Goal: Task Accomplishment & Management: Complete application form

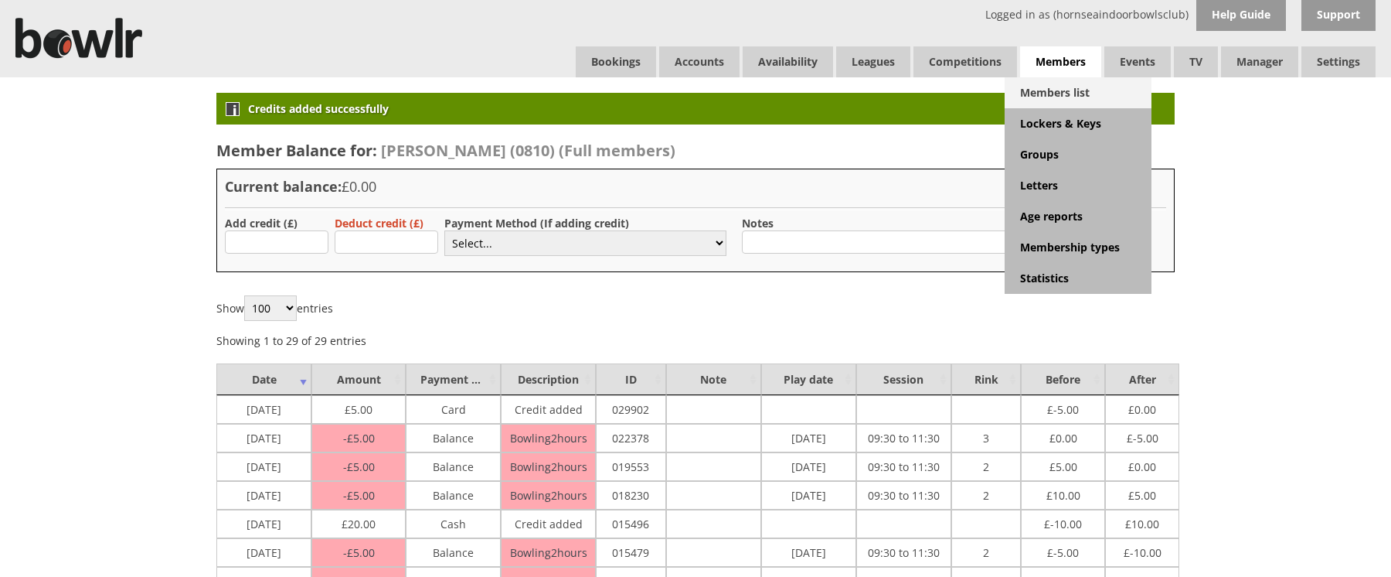
click at [1063, 100] on link "Members list" at bounding box center [1078, 92] width 147 height 31
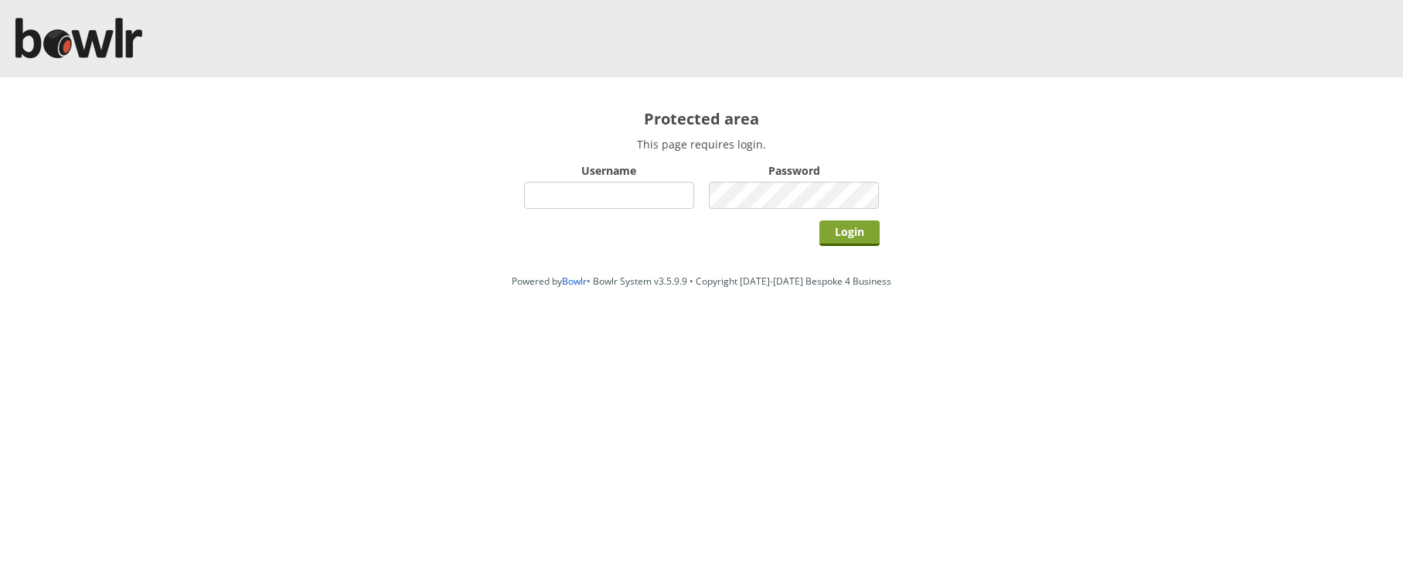
type input "hornseaindoorbowlsclub"
click at [856, 239] on input "Login" at bounding box center [849, 233] width 60 height 26
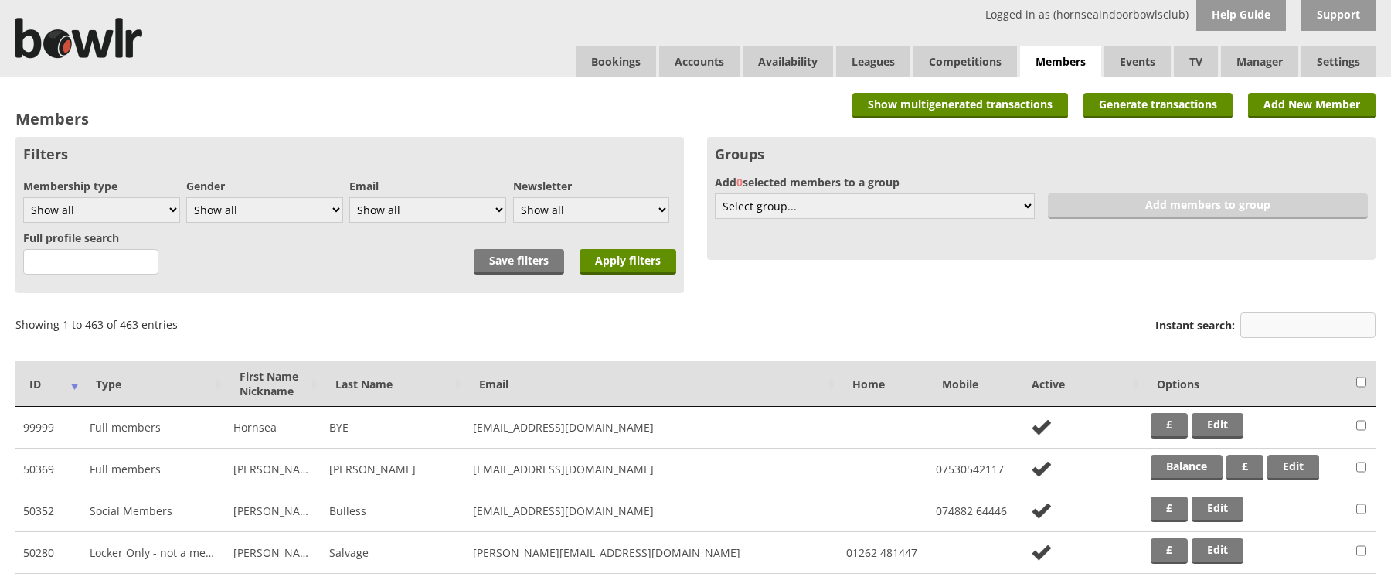
click at [1260, 322] on input "Instant search:" at bounding box center [1308, 325] width 135 height 26
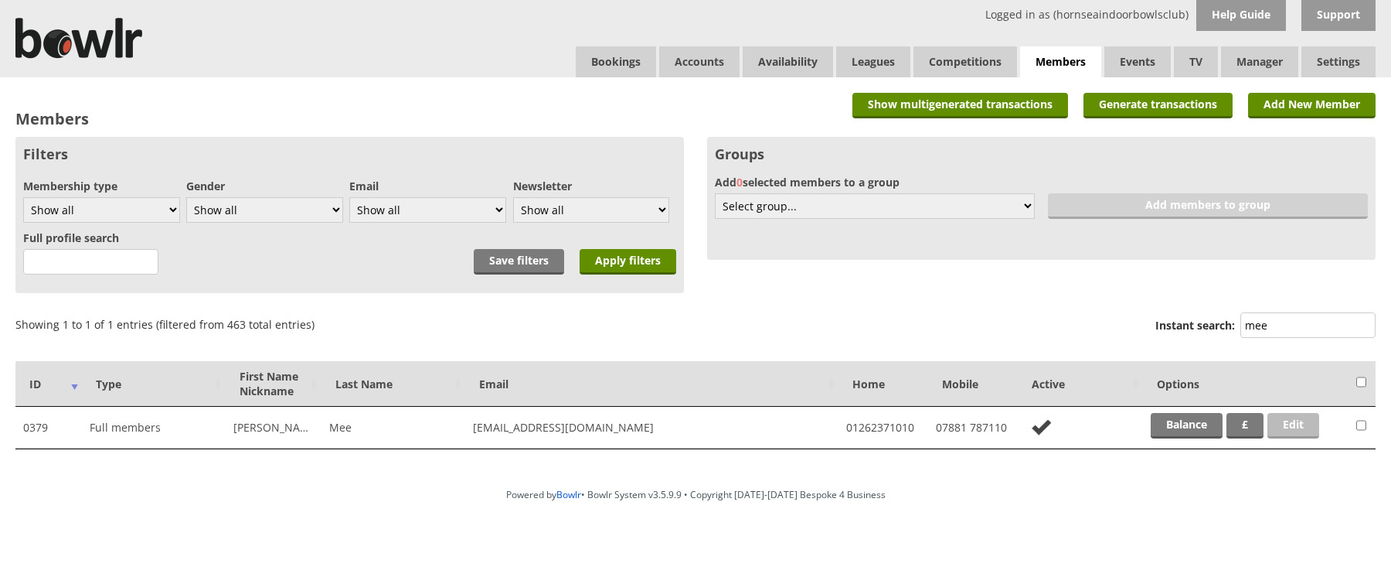
type input "mee"
click at [1279, 423] on link "Edit" at bounding box center [1294, 426] width 52 height 26
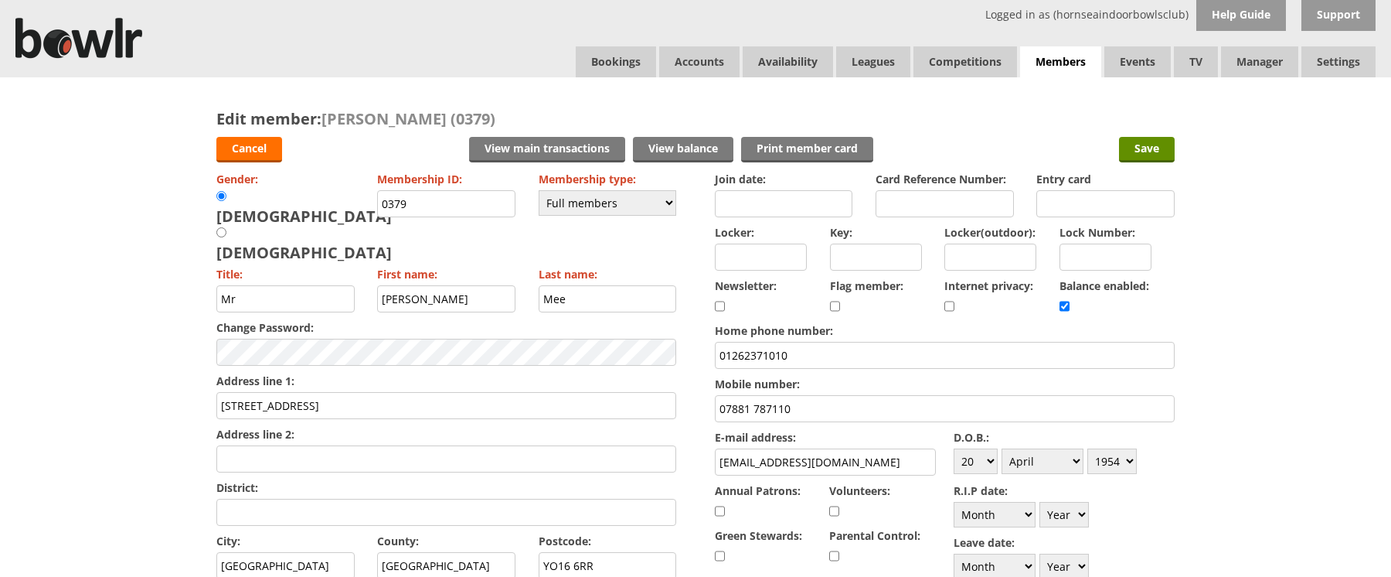
click at [737, 255] on input "Locker:" at bounding box center [761, 256] width 92 height 27
type input "Y034"
click at [1145, 150] on input "Save" at bounding box center [1147, 150] width 56 height 26
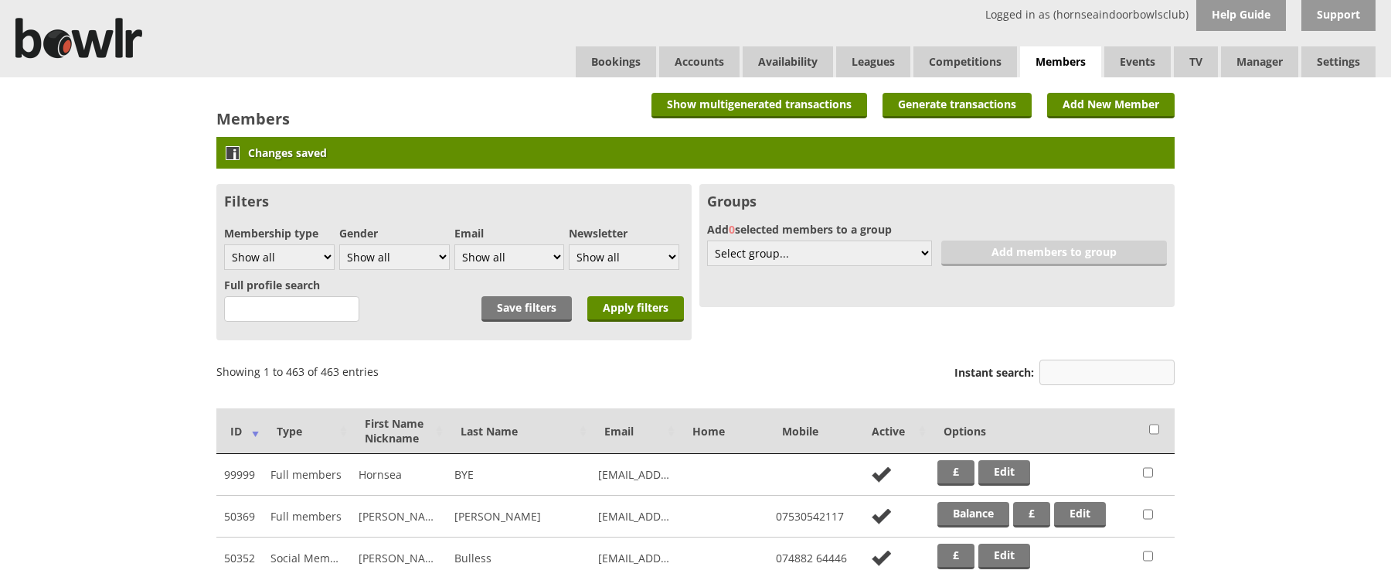
click at [1064, 376] on input "Instant search:" at bounding box center [1107, 372] width 135 height 26
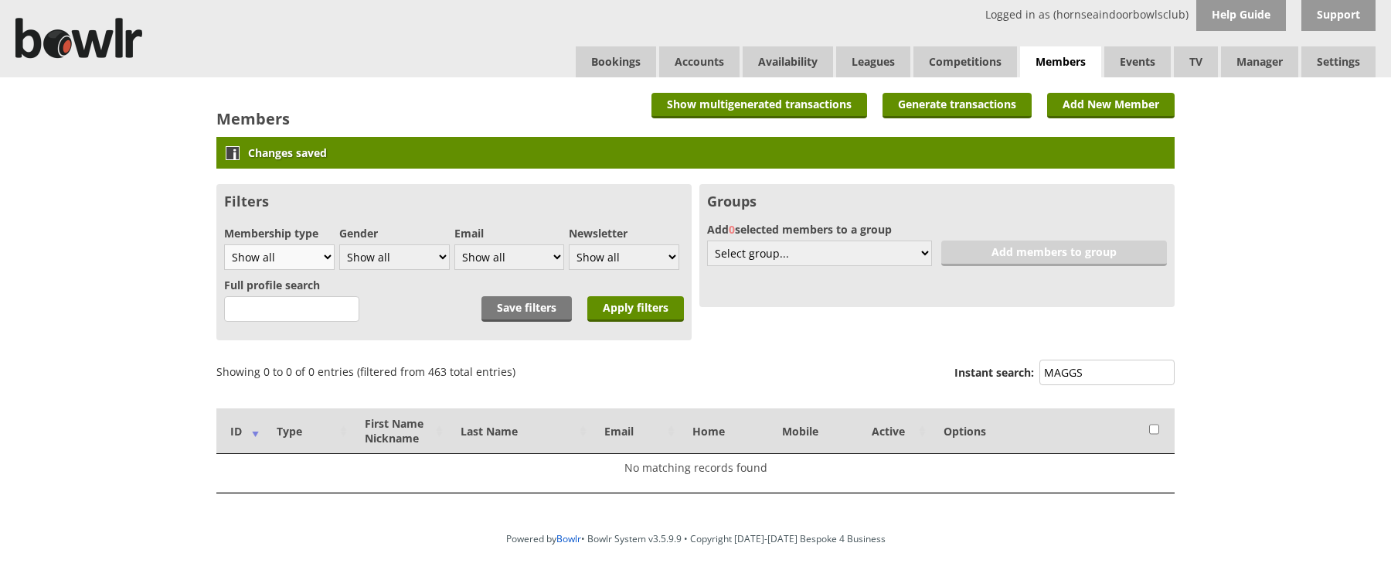
type input "MAGGS"
click at [328, 258] on select "Show all Full members Rollabowl Juniors Social Members Student Pending Left R.I…" at bounding box center [279, 257] width 111 height 26
select select "3"
click at [224, 244] on select "Show all Full members Rollabowl Juniors Social Members Student Pending Left R.I…" at bounding box center [279, 257] width 111 height 26
click at [630, 314] on input "Apply filters" at bounding box center [635, 309] width 97 height 26
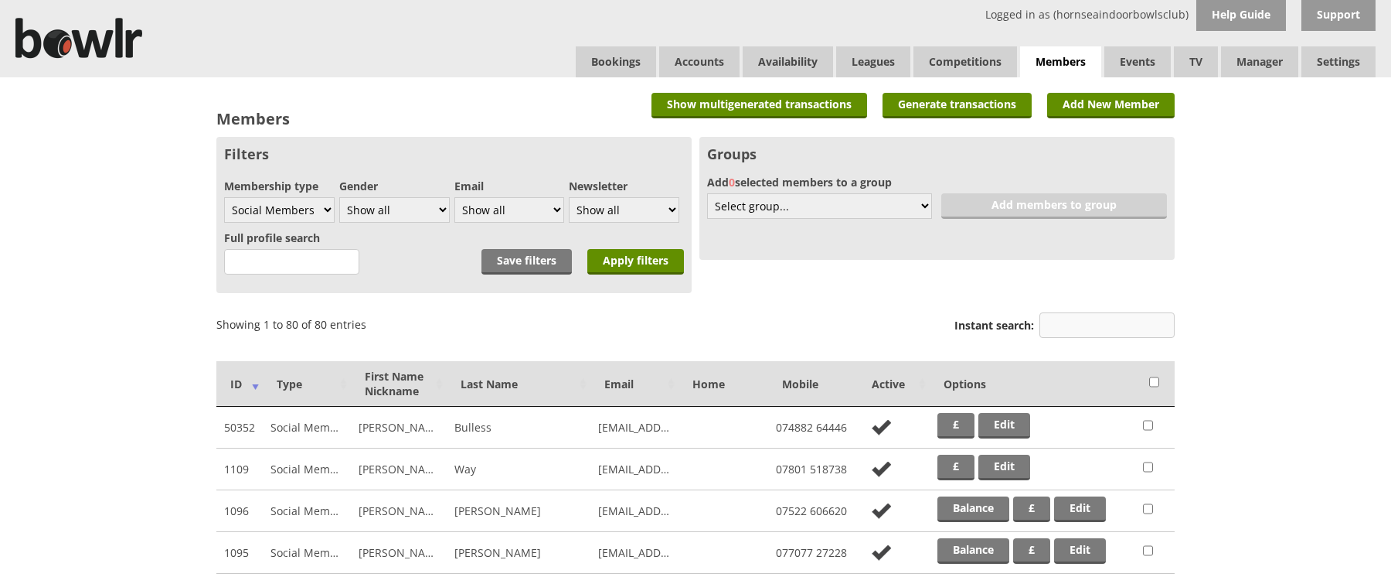
click at [1098, 329] on input "Instant search:" at bounding box center [1107, 325] width 135 height 26
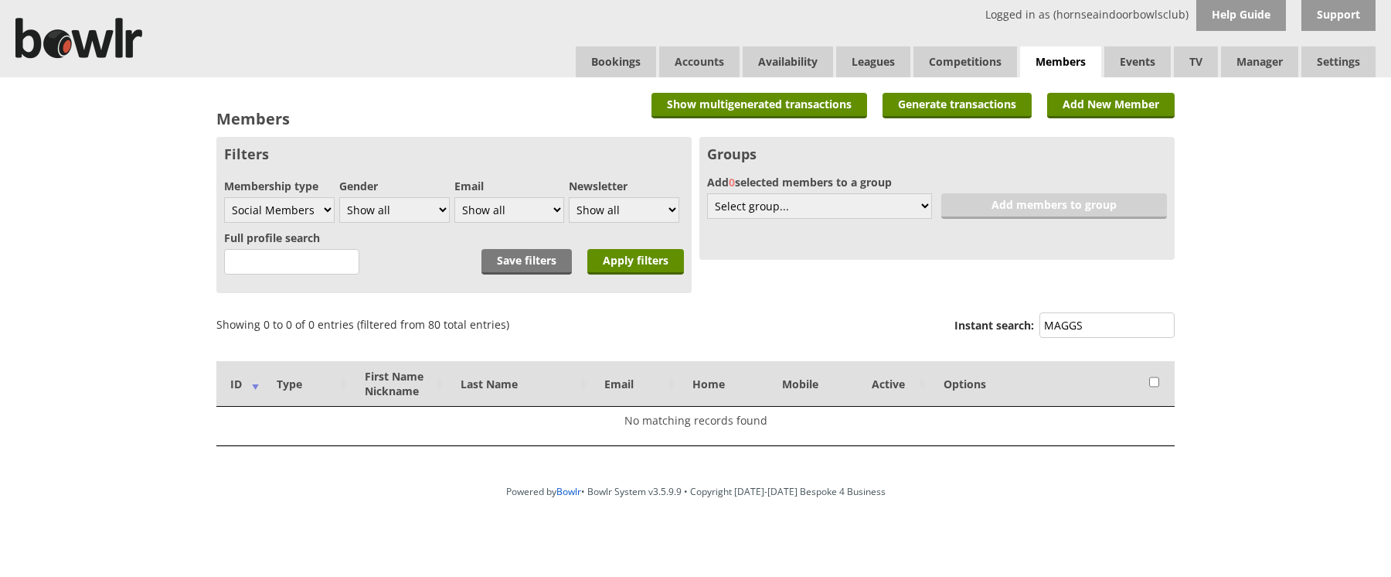
drag, startPoint x: 1088, startPoint y: 326, endPoint x: 1027, endPoint y: 342, distance: 63.0
click at [1027, 342] on div "Instant search: MAGGS" at bounding box center [1065, 326] width 220 height 37
type input "GEOR"
click at [330, 210] on select "Show all Full members Rollabowl Juniors Social Members Student Pending Left R.I…" at bounding box center [279, 210] width 111 height 26
select select "7"
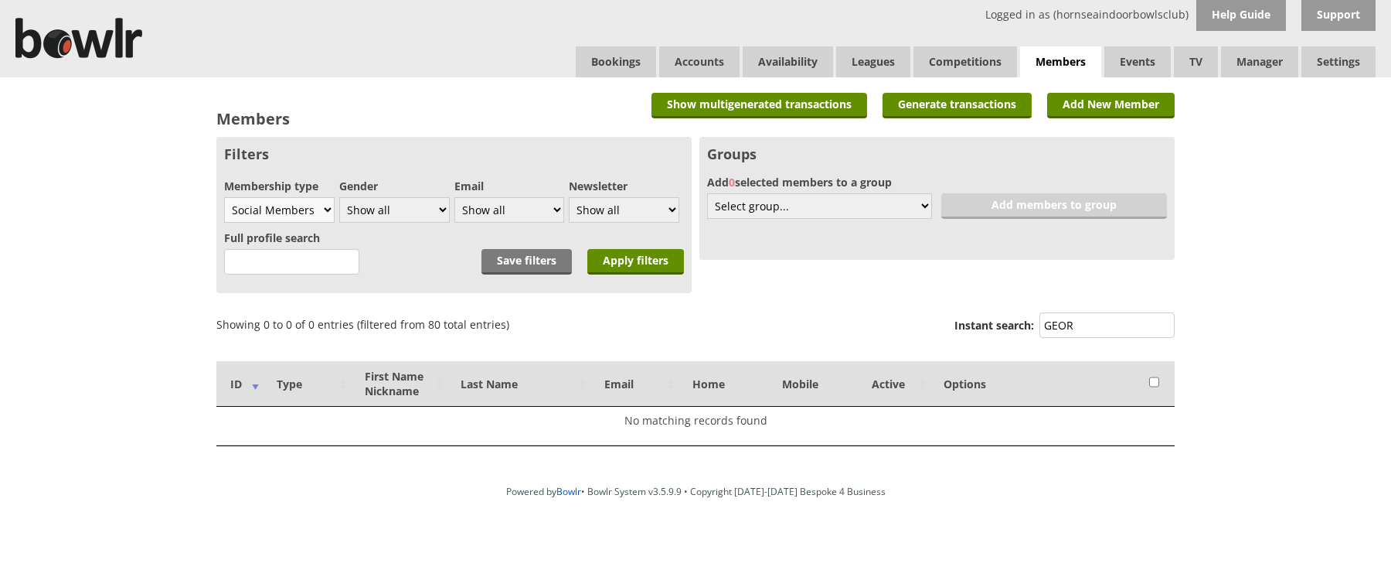
click at [224, 197] on select "Show all Full members Rollabowl Juniors Social Members Student Pending Left R.I…" at bounding box center [279, 210] width 111 height 26
click at [628, 265] on input "Apply filters" at bounding box center [635, 262] width 97 height 26
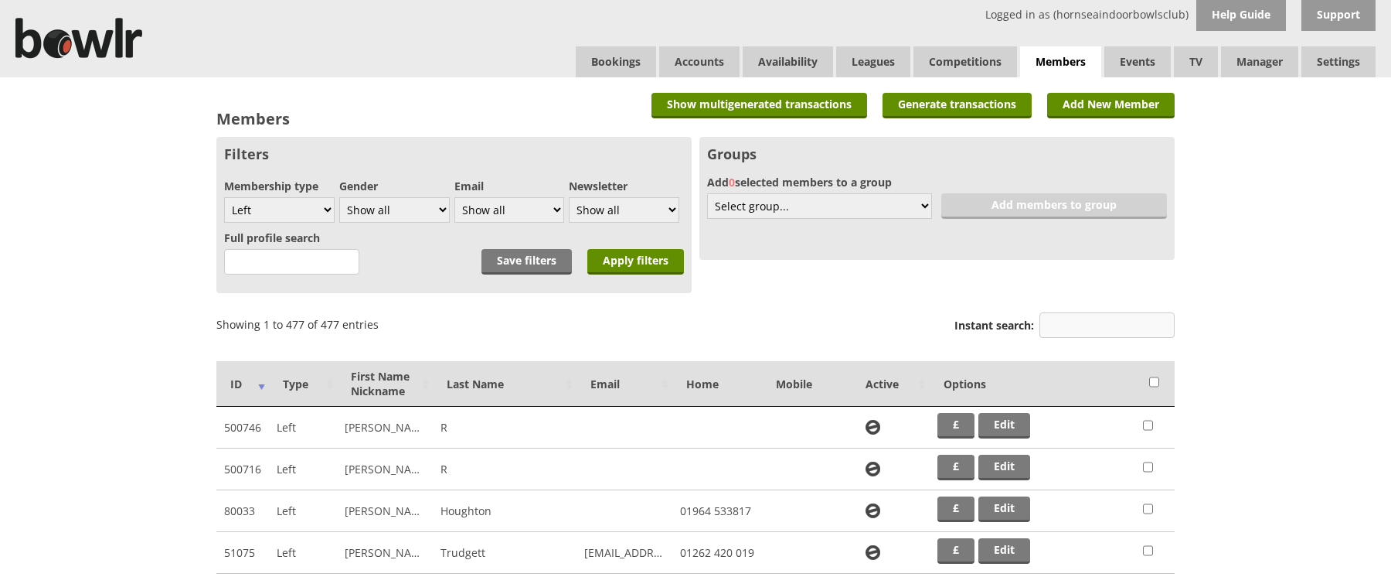
click at [1127, 329] on input "Instant search:" at bounding box center [1107, 325] width 135 height 26
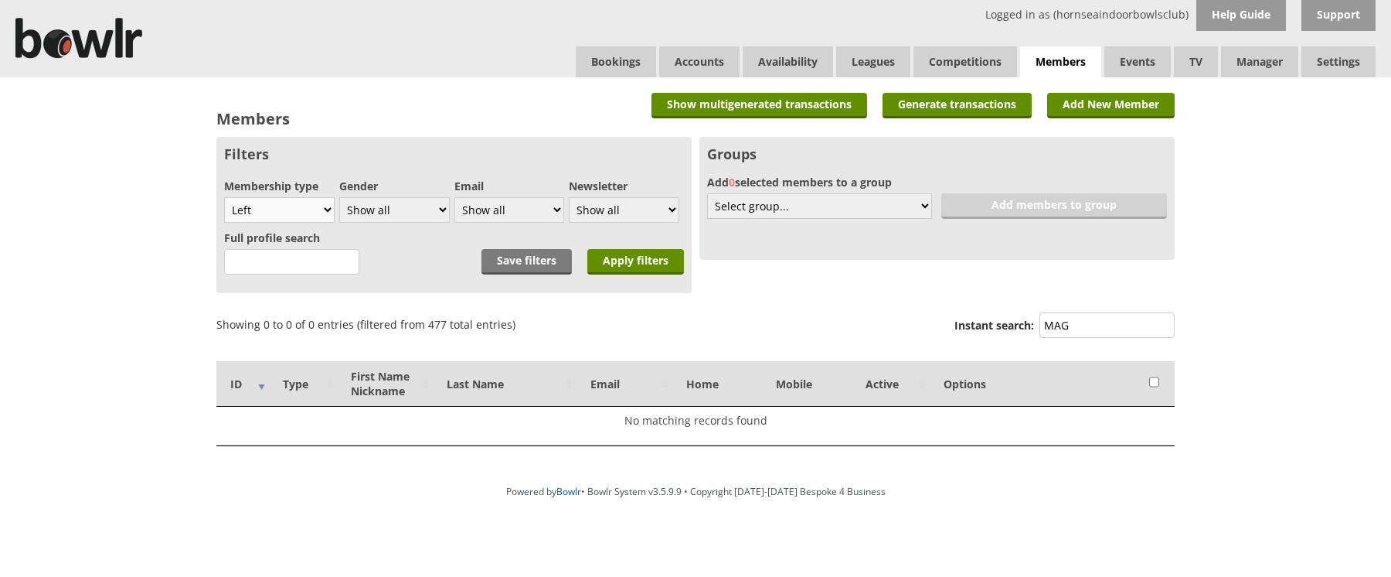
type input "MAG"
click at [323, 206] on select "Show all Full members Rollabowl Juniors Social Members Student Pending Left R.I…" at bounding box center [279, 210] width 111 height 26
select select "21"
click at [224, 197] on select "Show all Full members Rollabowl Juniors Social Members Student Pending Left R.I…" at bounding box center [279, 210] width 111 height 26
click at [643, 260] on input "Apply filters" at bounding box center [635, 262] width 97 height 26
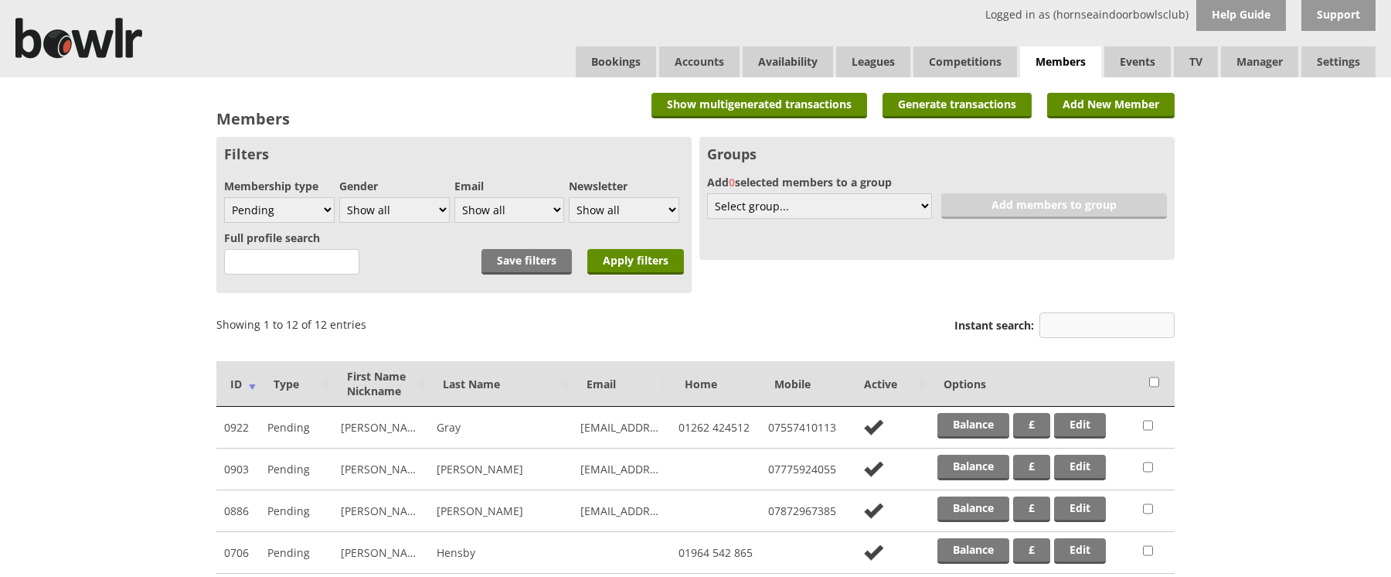
click at [1074, 329] on input "Instant search:" at bounding box center [1107, 325] width 135 height 26
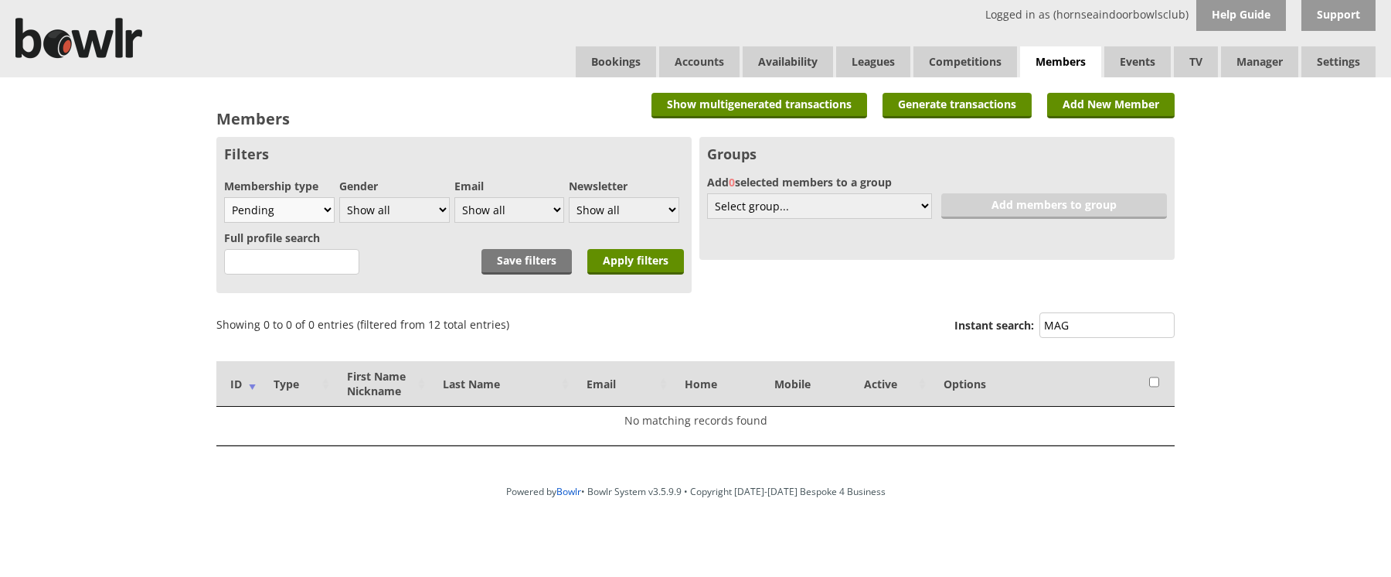
type input "MAG"
click at [331, 210] on select "Show all Full members Rollabowl Juniors Social Members Student Pending Left R.I…" at bounding box center [279, 210] width 111 height 26
select select "all"
click at [224, 197] on select "Show all Full members Rollabowl Juniors Social Members Student Pending Left R.I…" at bounding box center [279, 210] width 111 height 26
click at [650, 261] on input "Apply filters" at bounding box center [635, 262] width 97 height 26
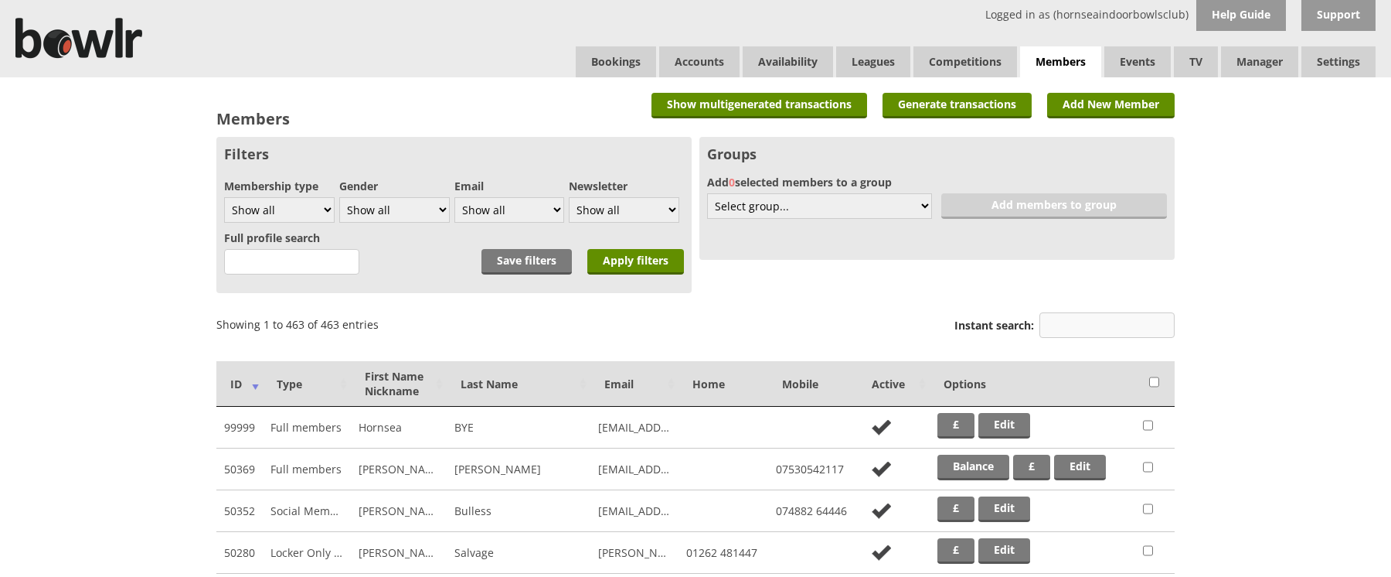
click at [1098, 324] on input "Instant search:" at bounding box center [1107, 325] width 135 height 26
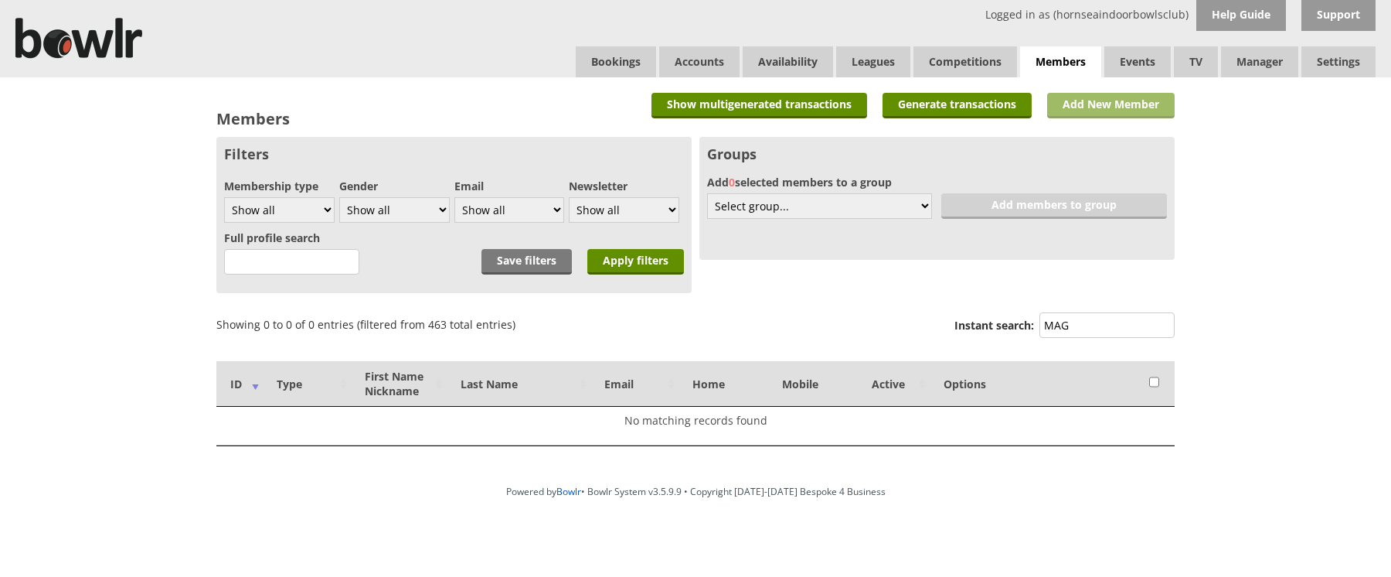
type input "MAG"
click at [1160, 97] on link "Add New Member" at bounding box center [1111, 106] width 128 height 26
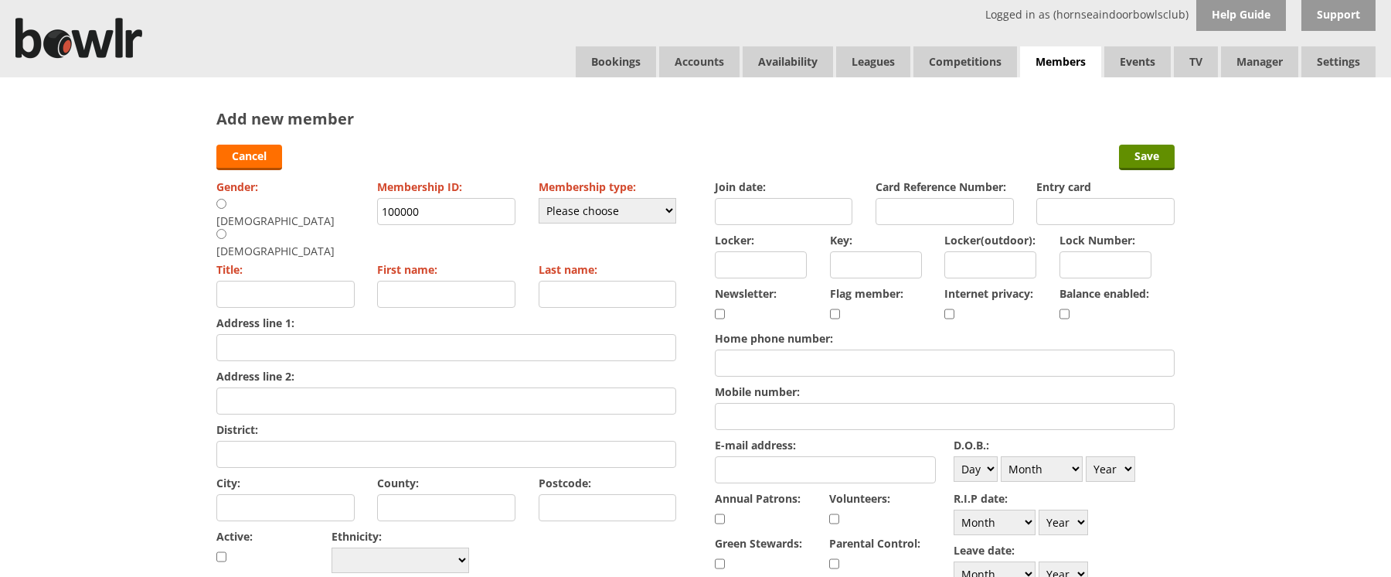
click at [226, 228] on input "radio" at bounding box center [221, 234] width 10 height 12
radio input "true"
type input "Mrs"
drag, startPoint x: 440, startPoint y: 216, endPoint x: 322, endPoint y: 222, distance: 117.6
click at [322, 222] on div "Gender: [DEMOGRAPHIC_DATA] [DEMOGRAPHIC_DATA] Membership ID: 100000 Membership …" at bounding box center [446, 375] width 460 height 401
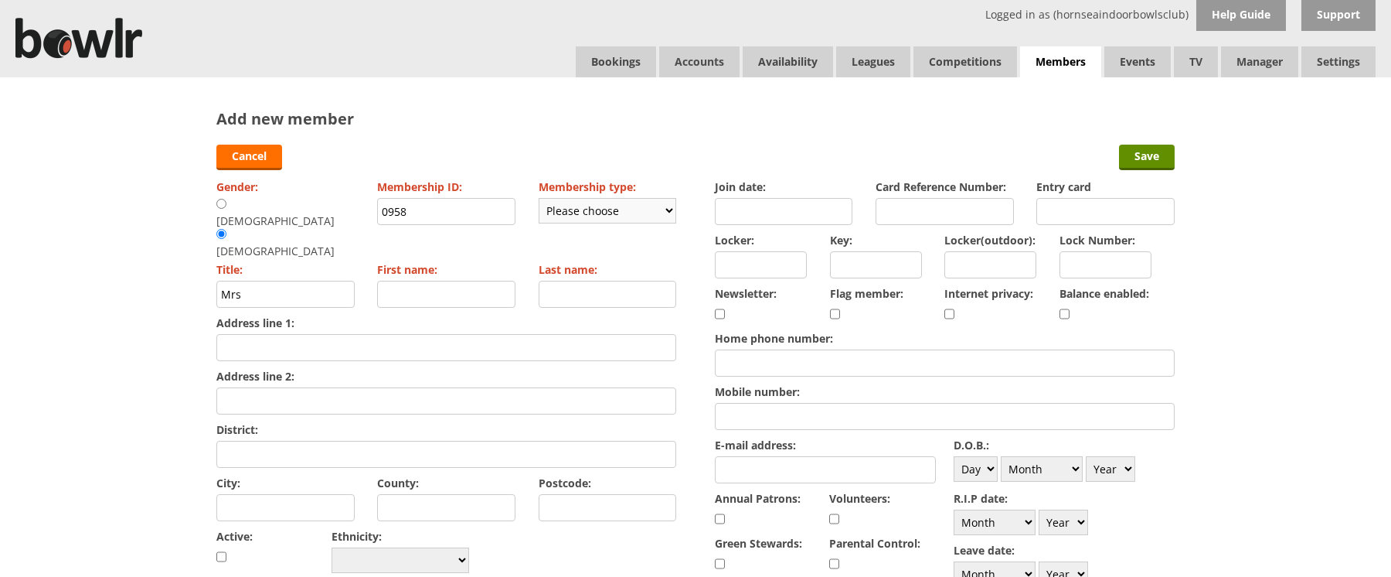
type input "0958"
click at [603, 210] on select "Please choose Full members Rollabowl Juniors Social Members Student Pending Lef…" at bounding box center [608, 211] width 138 height 26
select select "3"
click at [539, 198] on select "Please choose Full members Rollabowl Juniors Social Members Student Pending Lef…" at bounding box center [608, 211] width 138 height 26
checkbox input "true"
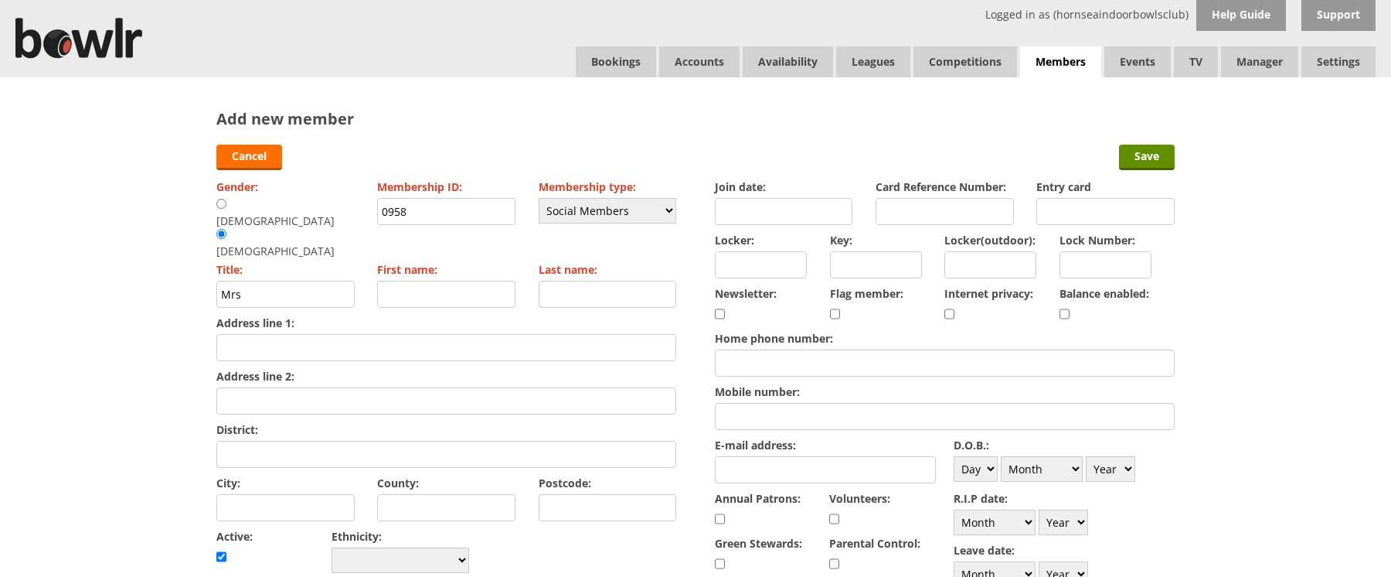
click at [761, 215] on input "Join date:" at bounding box center [784, 211] width 138 height 27
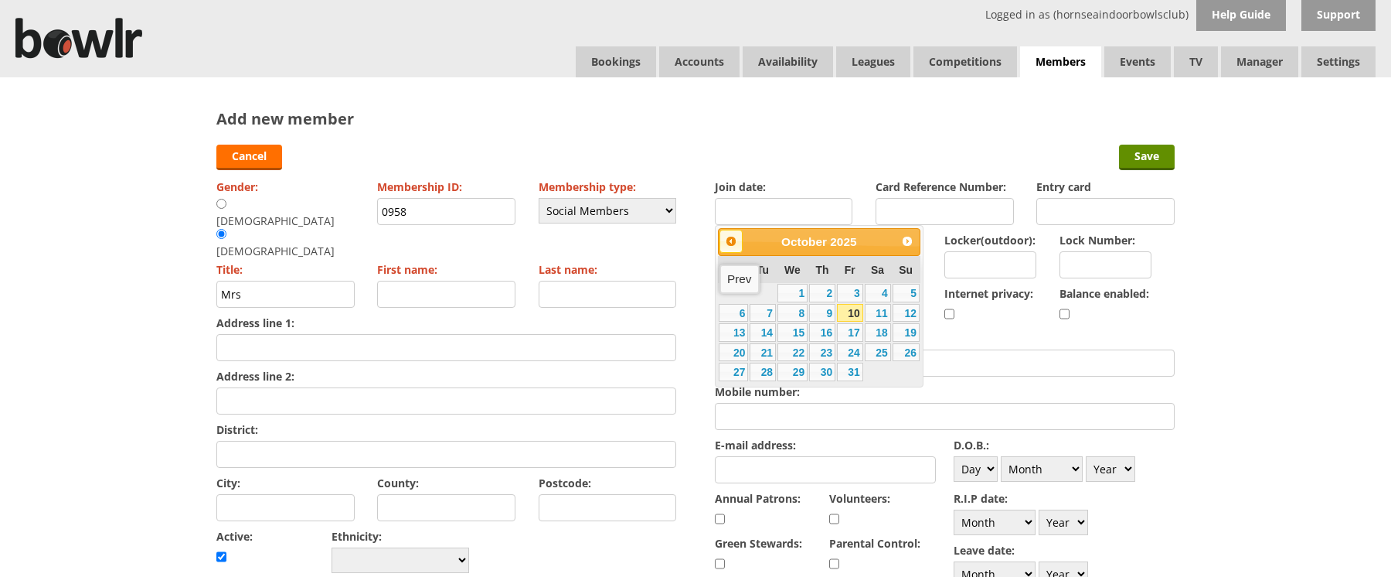
click at [731, 247] on link "Prev" at bounding box center [731, 241] width 23 height 23
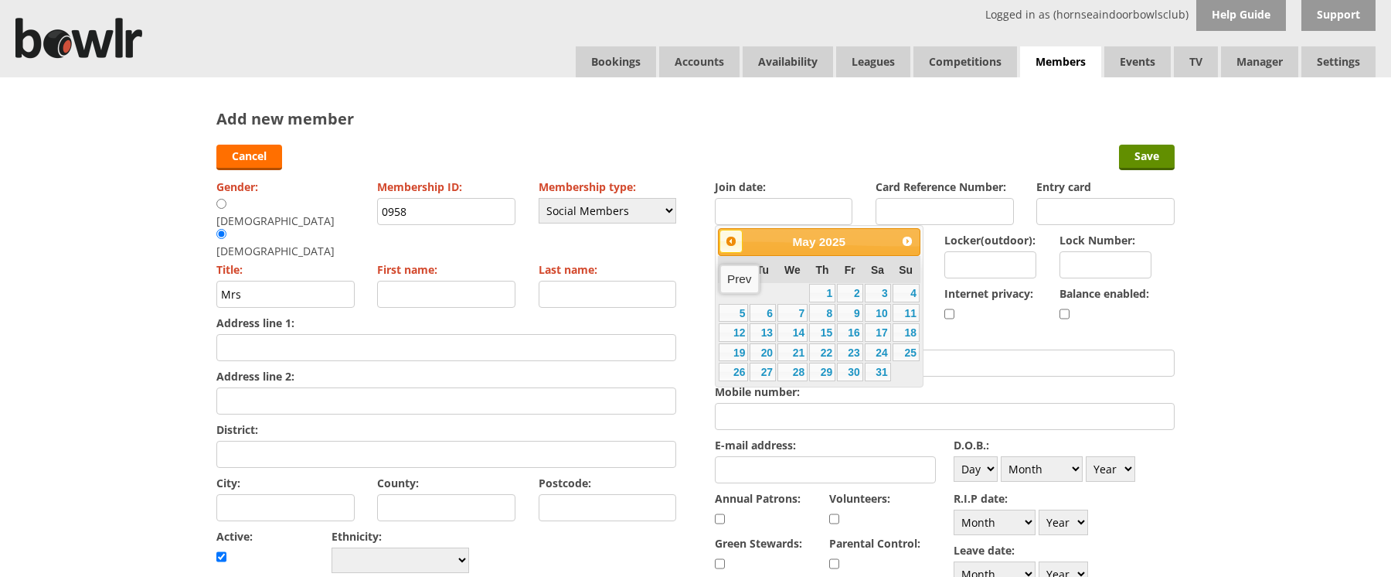
click at [731, 247] on link "Prev" at bounding box center [731, 241] width 23 height 23
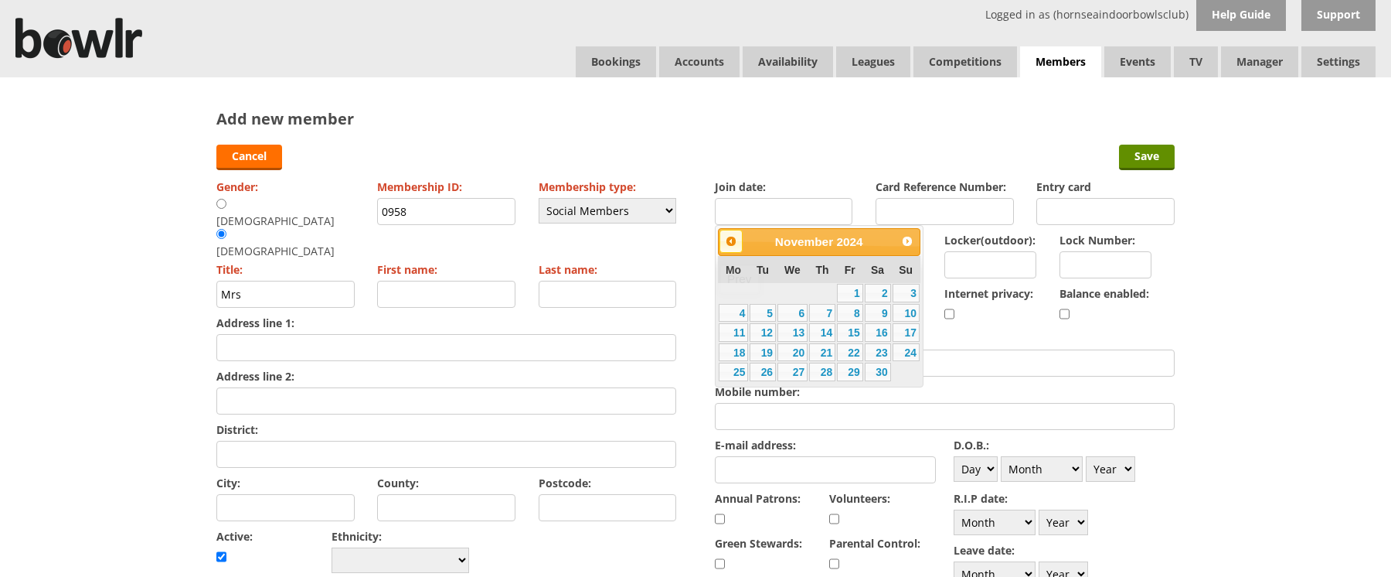
click at [731, 247] on link "Prev" at bounding box center [731, 241] width 23 height 23
click at [907, 290] on link "1" at bounding box center [906, 293] width 27 height 19
type input "01-09-2024"
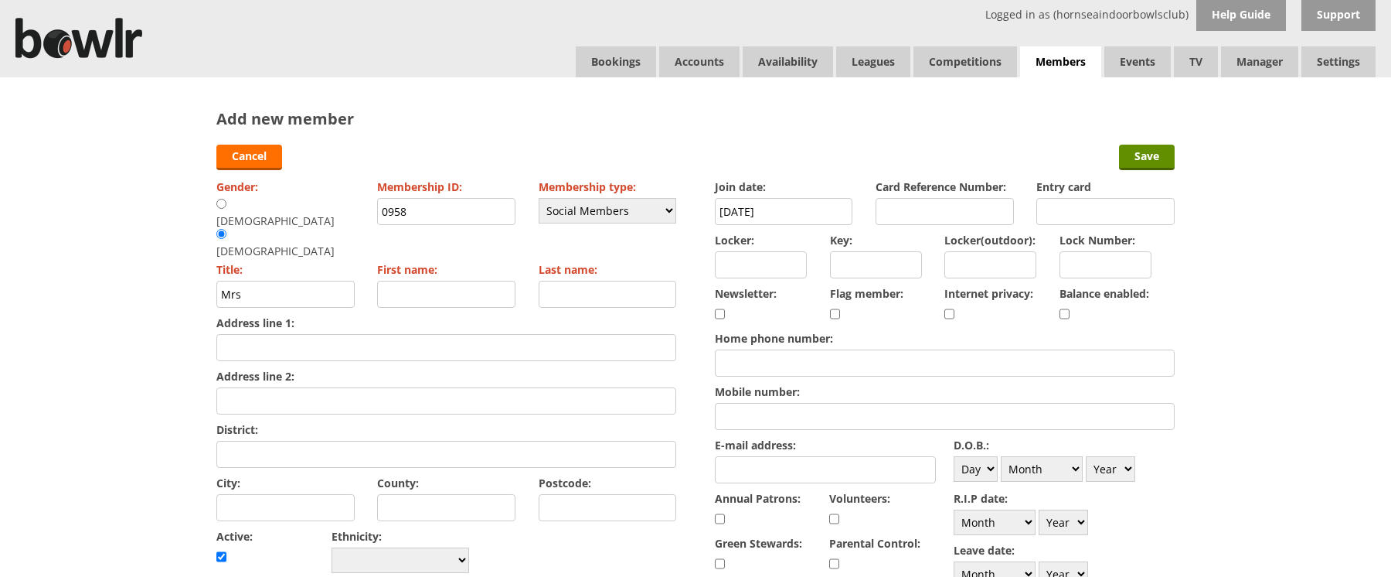
click at [401, 281] on input "First name:" at bounding box center [446, 294] width 138 height 27
type input "[PERSON_NAME]"
click at [584, 281] on input "Last name:" at bounding box center [608, 294] width 138 height 27
type input "Maggs"
click at [526, 334] on input "Address line 1:" at bounding box center [446, 347] width 460 height 27
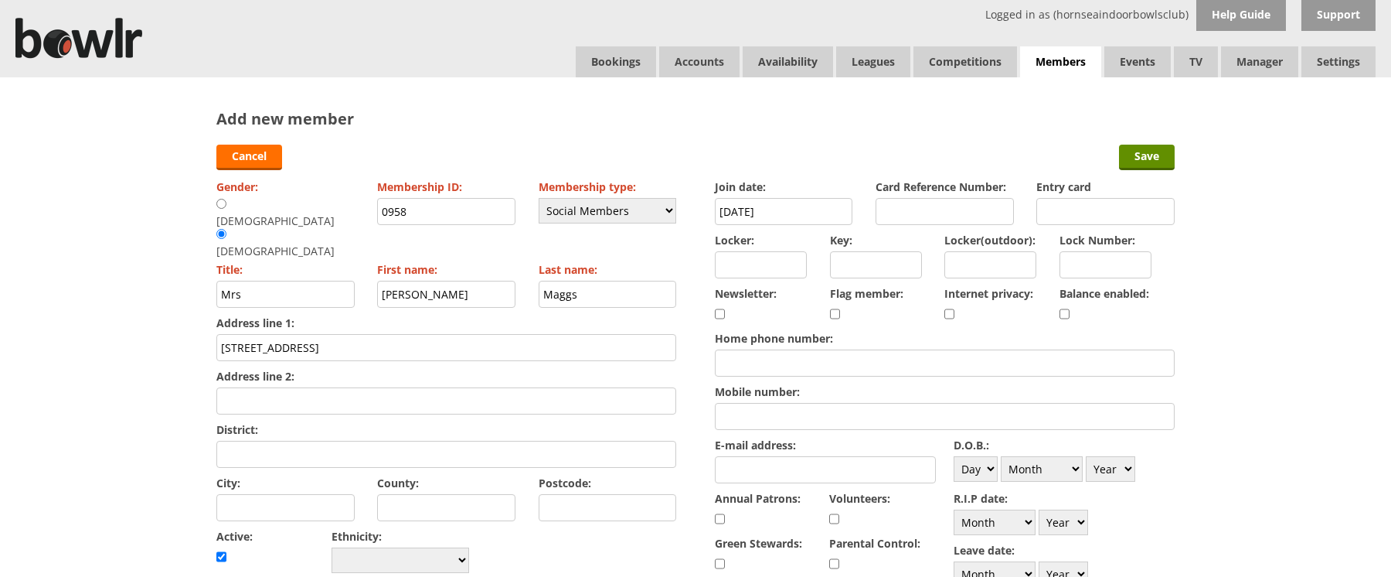
type input "53 Sherriff Highway"
click at [342, 494] on input "City:" at bounding box center [285, 507] width 138 height 27
type input "Hedon"
click at [591, 494] on input "Postcode:" at bounding box center [608, 507] width 138 height 27
type input "HU12 8HA"
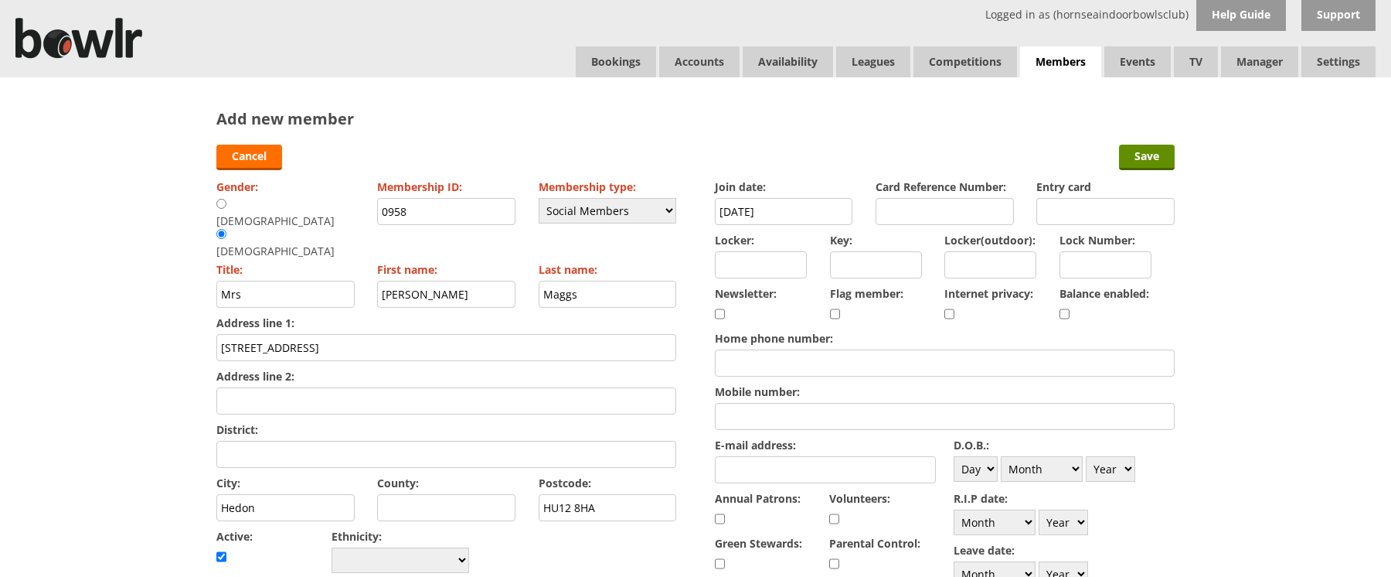
click at [809, 365] on input "Home phone number:" at bounding box center [945, 362] width 460 height 27
click at [776, 417] on input "Mobile number:" at bounding box center [945, 416] width 460 height 27
drag, startPoint x: 722, startPoint y: 489, endPoint x: -9, endPoint y: 455, distance: 731.3
type input "07907 008289"
drag, startPoint x: -9, startPoint y: 455, endPoint x: 830, endPoint y: 471, distance: 838.8
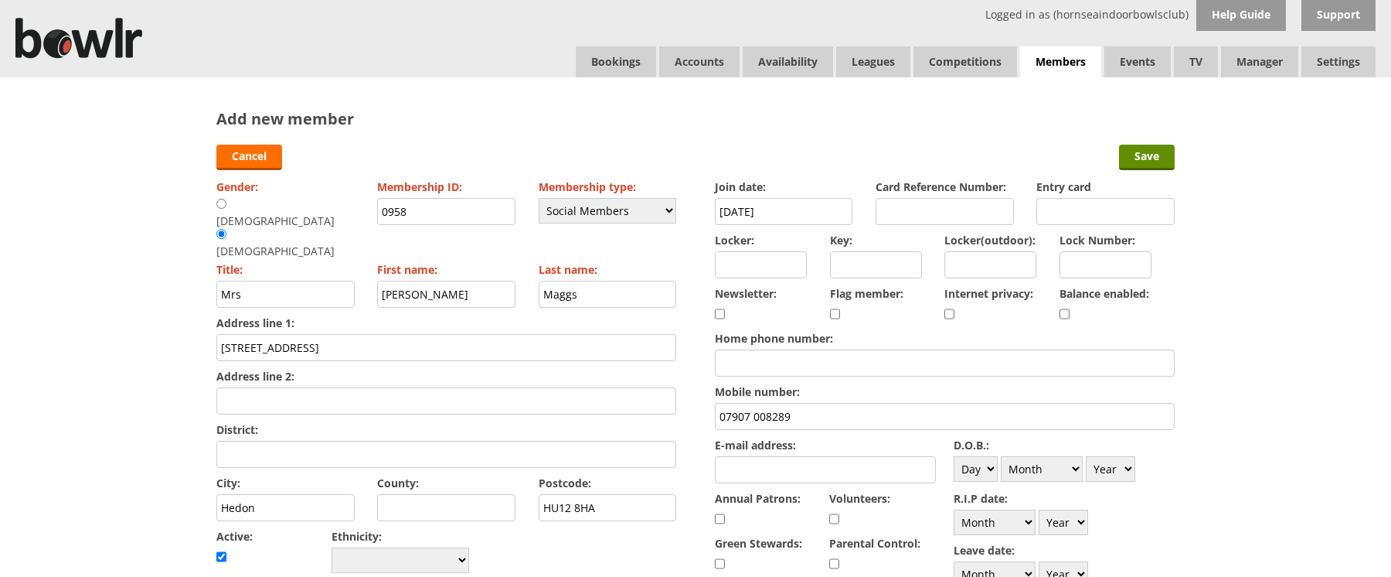
click at [830, 471] on input "E-mail address:" at bounding box center [825, 469] width 221 height 27
type input "[EMAIL_ADDRESS][DOMAIN_NAME]"
click at [994, 469] on select "Day 1 2 3 4 5 6 7 8 9 10 11 12 13 14 15 16 17 18 19 20 21 22 23 24 25 26 27 28 …" at bounding box center [976, 469] width 44 height 26
select select "19"
click at [954, 456] on select "Day 1 2 3 4 5 6 7 8 9 10 11 12 13 14 15 16 17 18 19 20 21 22 23 24 25 26 27 28 …" at bounding box center [976, 469] width 44 height 26
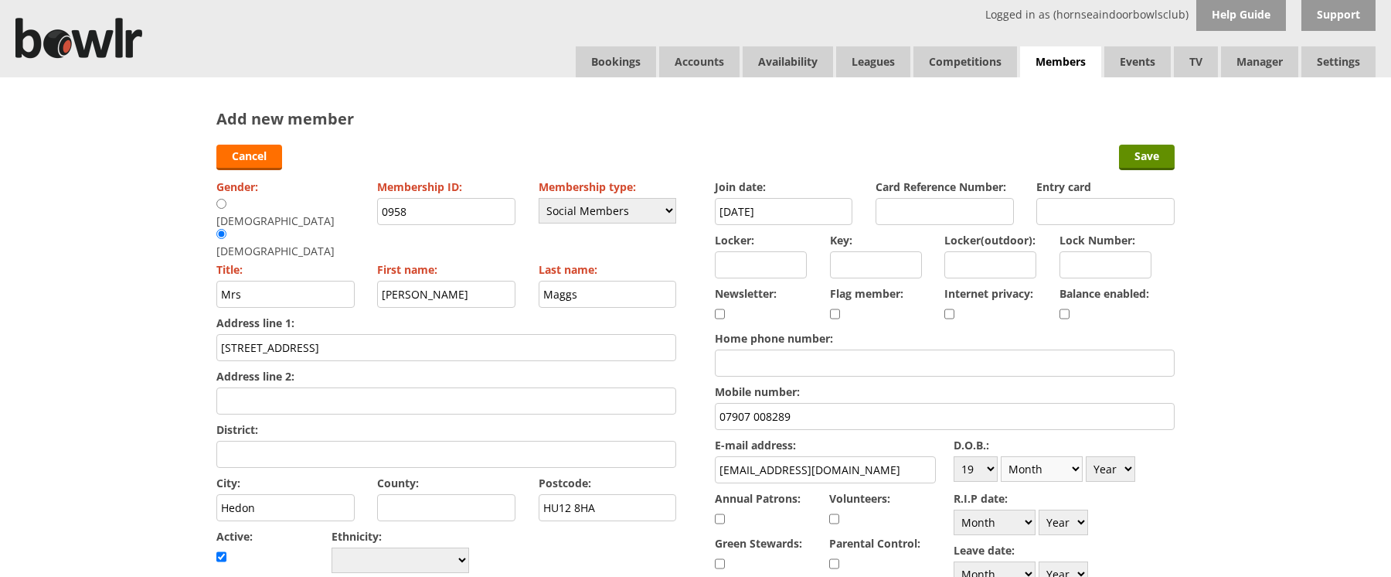
click at [1074, 472] on select "Month January February March April May June July August September October Novem…" at bounding box center [1042, 469] width 82 height 26
select select "11"
click at [1001, 456] on select "Month January February March April May June July August September October Novem…" at bounding box center [1042, 469] width 82 height 26
click at [1135, 469] on select "Year 1900 1901 1902 1903 1904 1905 1906 1907 1908 1909 1910 1911 1912 1913 1914…" at bounding box center [1110, 469] width 49 height 26
select select "1953"
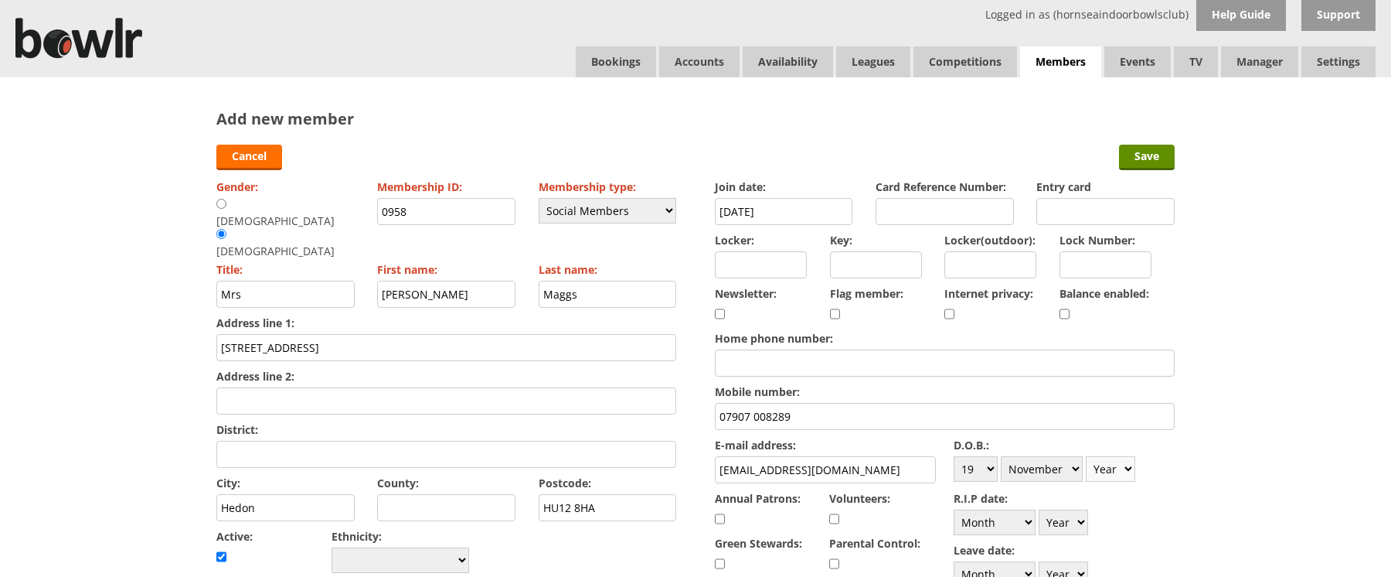
click at [1086, 456] on select "Year 1900 1901 1902 1903 1904 1905 1906 1907 1908 1909 1910 1911 1912 1913 1914…" at bounding box center [1110, 469] width 49 height 26
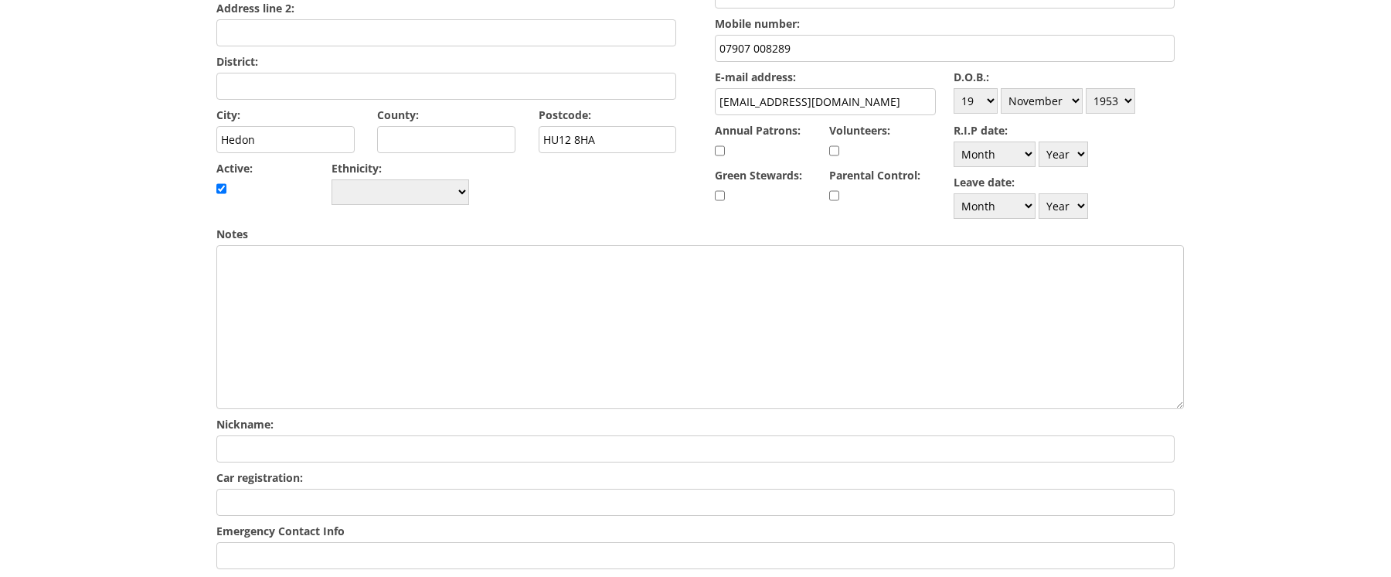
scroll to position [369, 0]
click at [274, 555] on input "Emergency Contact Info" at bounding box center [695, 553] width 959 height 27
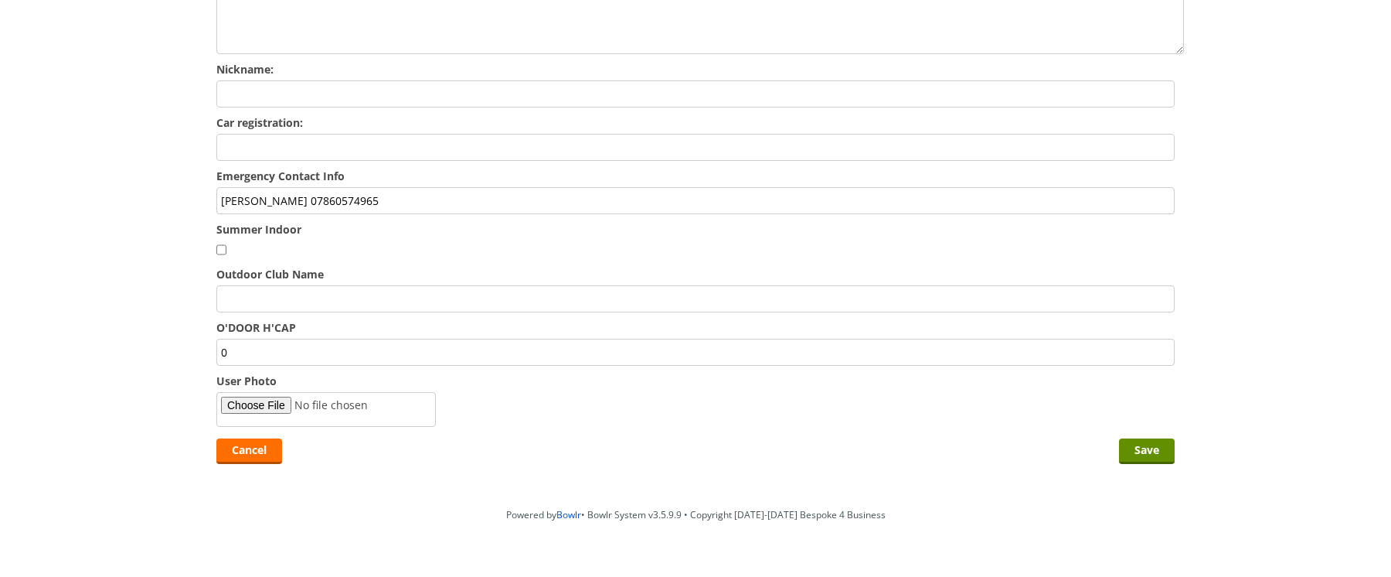
scroll to position [728, 0]
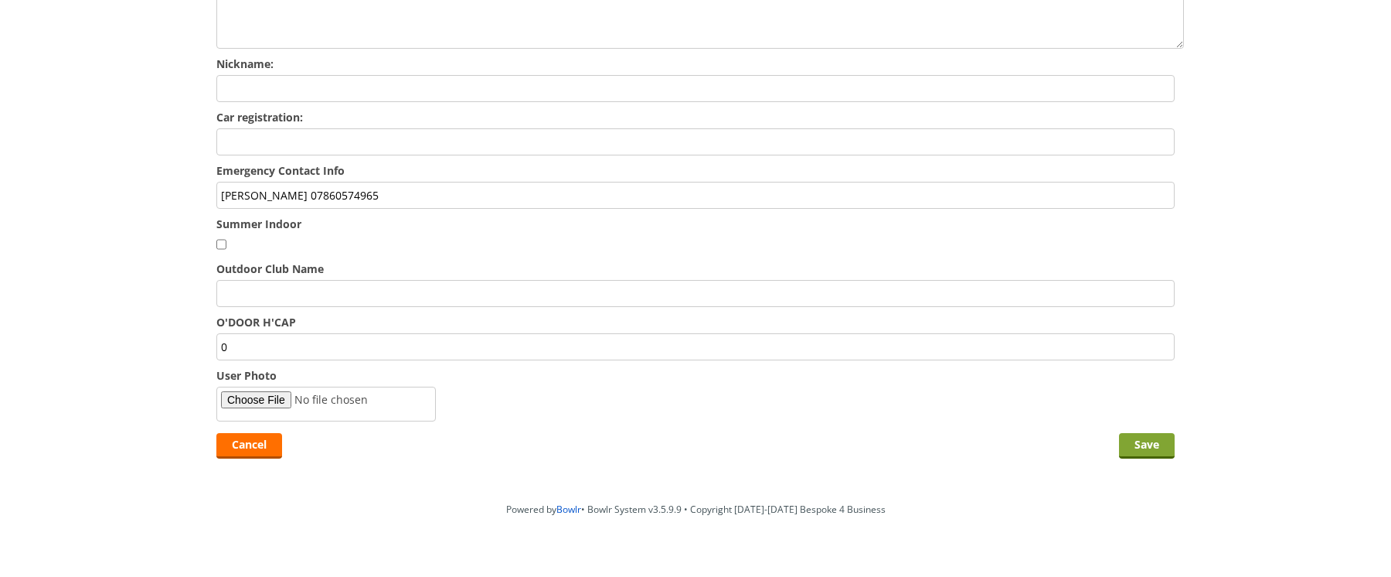
type input "Tony Maggs 07860574965"
click at [1153, 448] on input "Save" at bounding box center [1147, 446] width 56 height 26
